Goal: Check status: Check status

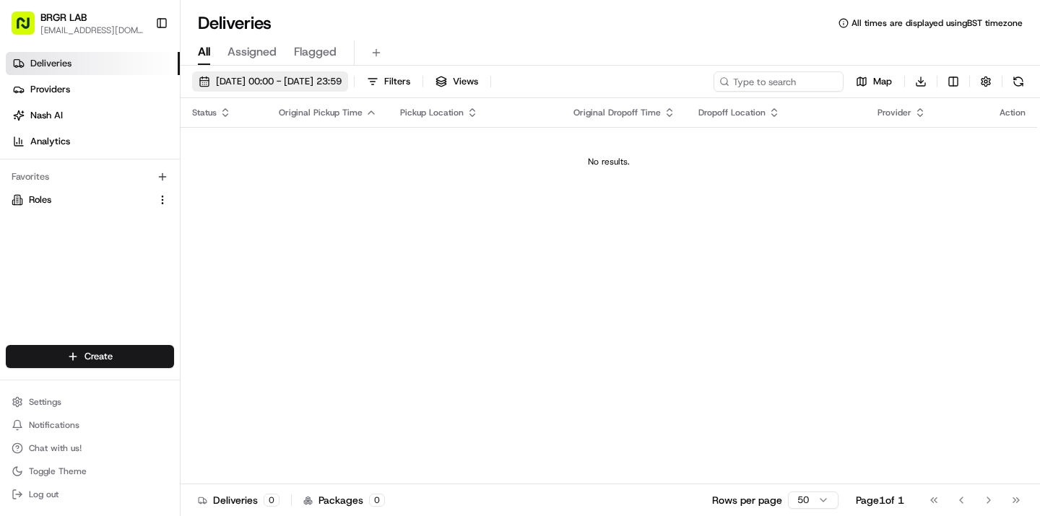
click at [287, 85] on span "[DATE] 00:00 - [DATE] 23:59" at bounding box center [279, 81] width 126 height 13
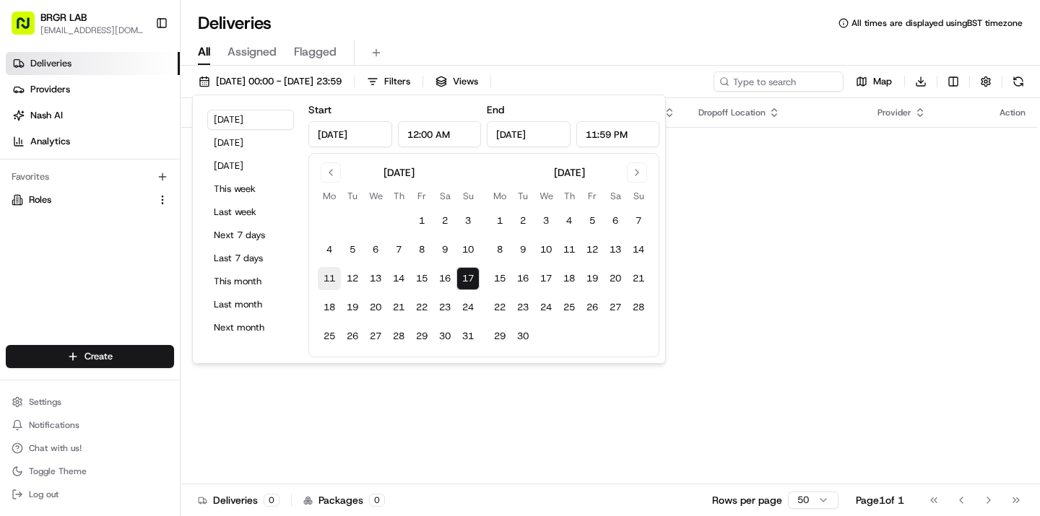
click at [339, 274] on button "11" at bounding box center [329, 278] width 23 height 23
type input "Aug 11, 2025"
click at [465, 279] on button "17" at bounding box center [467, 278] width 23 height 23
type input "Aug 17, 2025"
click at [733, 280] on div "Status Original Pickup Time Pickup Location Original Dropoff Time Dropoff Locat…" at bounding box center [609, 291] width 857 height 386
